Goal: Share content: Share content

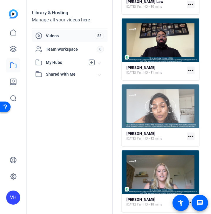
scroll to position [1174, 0]
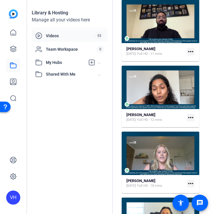
click at [188, 50] on mat-icon "more_horiz" at bounding box center [191, 52] width 8 height 8
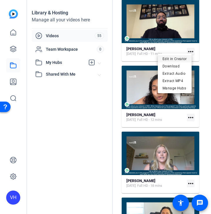
click at [176, 59] on span "Edit in Creator" at bounding box center [174, 58] width 24 height 7
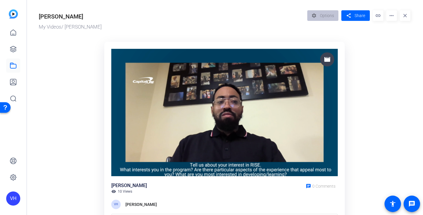
click at [369, 45] on ktd-grid "movie [PERSON_NAME] visibility 10 Views chat 0 Comments VH [PERSON_NAME] Leave …" at bounding box center [224, 136] width 371 height 197
click at [366, 57] on ktd-grid "movie [PERSON_NAME] visibility 10 Views chat 0 Comments VH [PERSON_NAME] Leave …" at bounding box center [224, 136] width 371 height 197
click at [348, 10] on span at bounding box center [355, 16] width 28 height 14
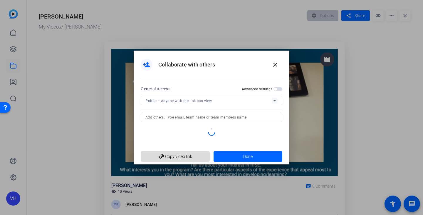
click at [196, 154] on span "add_link Copy video link" at bounding box center [175, 156] width 60 height 11
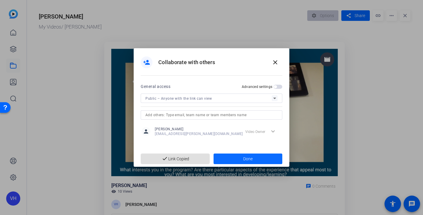
click at [242, 158] on span at bounding box center [247, 158] width 69 height 14
